Goal: Task Accomplishment & Management: Manage account settings

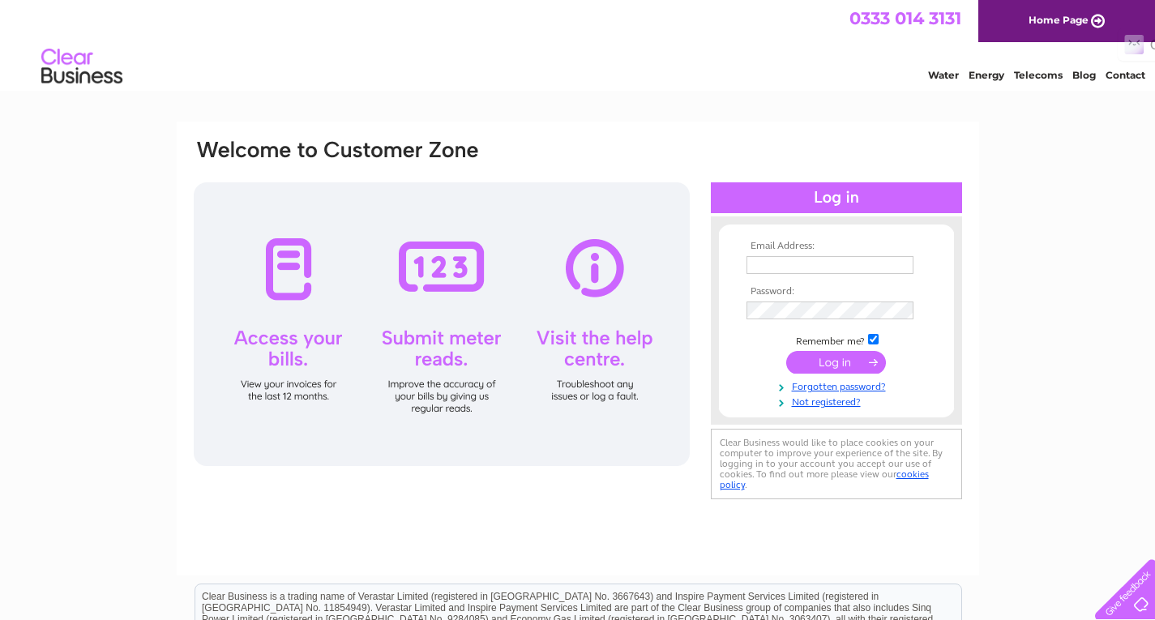
type input "[EMAIL_ADDRESS][DOMAIN_NAME]"
click at [858, 369] on input "submit" at bounding box center [836, 362] width 100 height 23
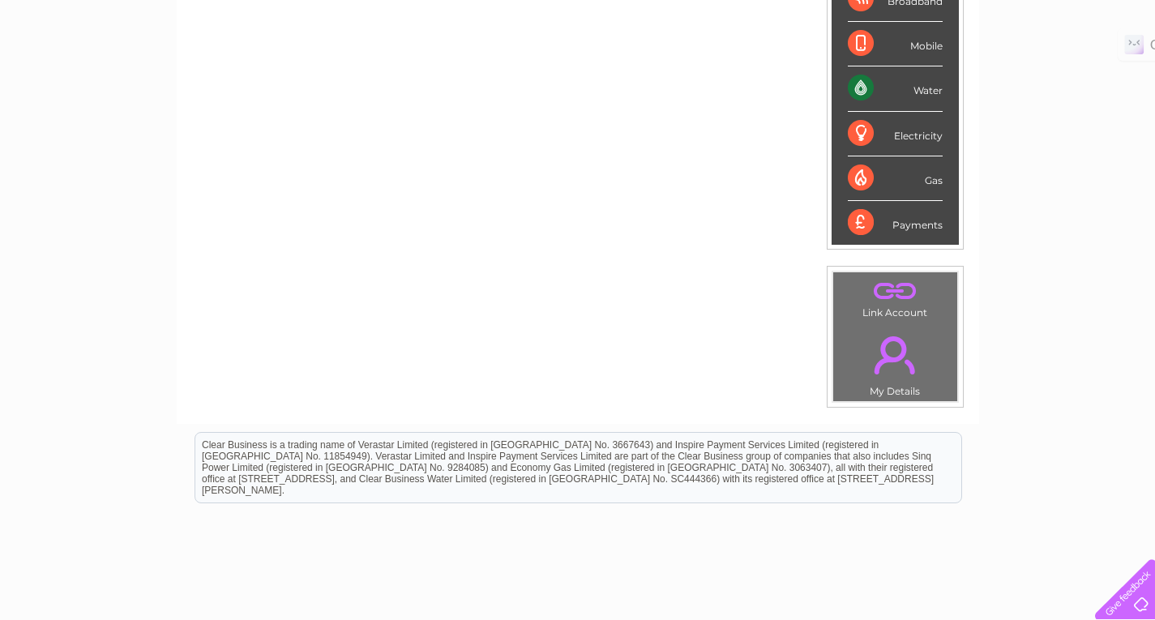
scroll to position [1, 0]
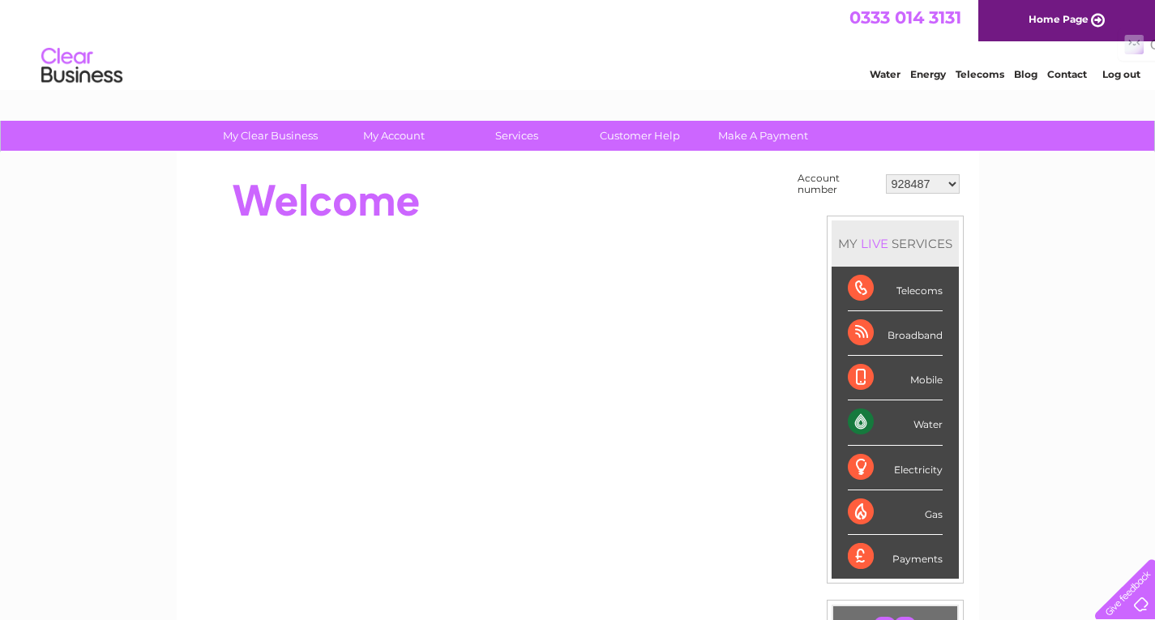
click at [954, 181] on select "928487 944323 974389 976490 1117295 1119549 30284263 30299296 30317324 30317633…" at bounding box center [923, 183] width 74 height 19
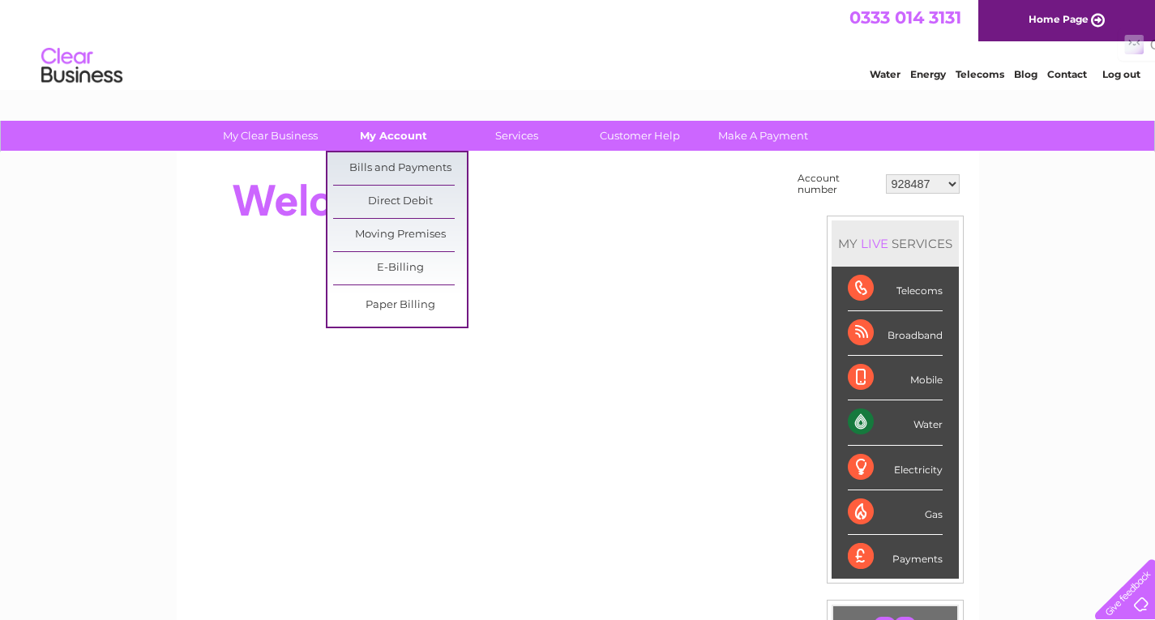
click at [398, 132] on link "My Account" at bounding box center [394, 136] width 134 height 30
click at [406, 163] on link "Bills and Payments" at bounding box center [400, 168] width 134 height 32
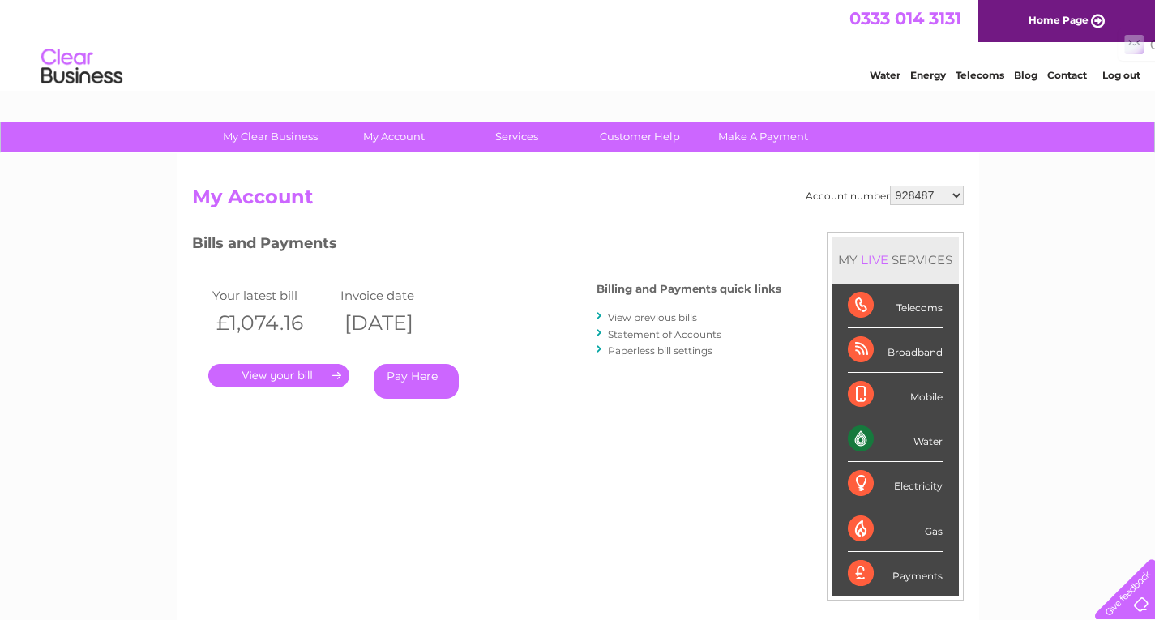
click at [959, 190] on select "928487 944323 974389 976490 1117295 1119549 30284263 30299296 30317324 30317633…" at bounding box center [927, 195] width 74 height 19
select select "30320909"
click at [890, 186] on select "928487 944323 974389 976490 1117295 1119549 30284263 30299296 30317324 30317633…" at bounding box center [927, 195] width 74 height 19
